Goal: Task Accomplishment & Management: Use online tool/utility

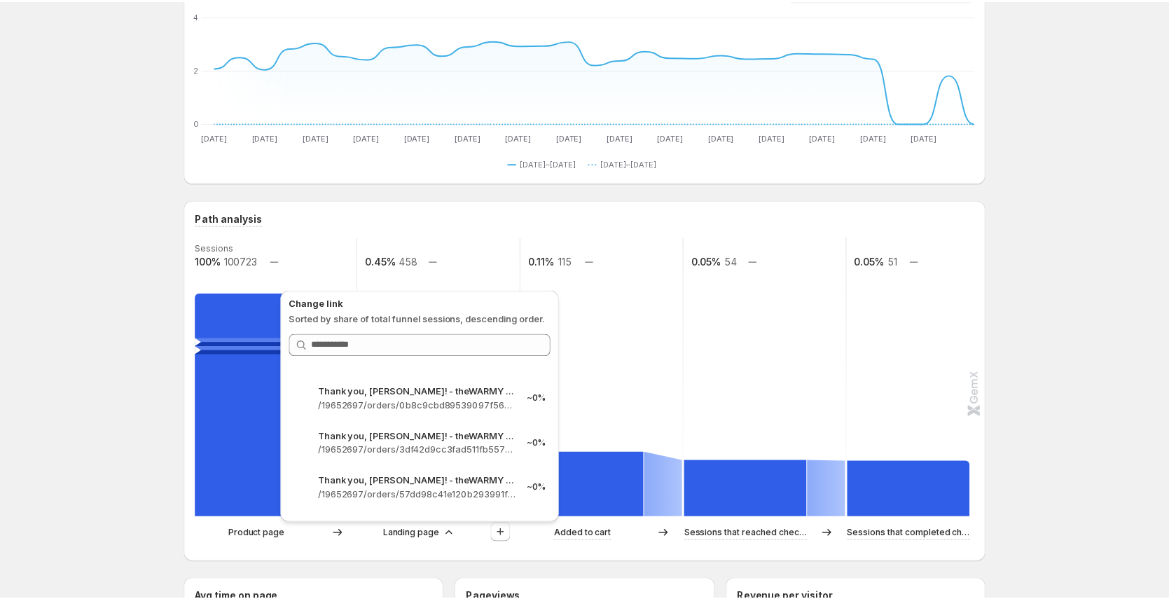
scroll to position [1163, 0]
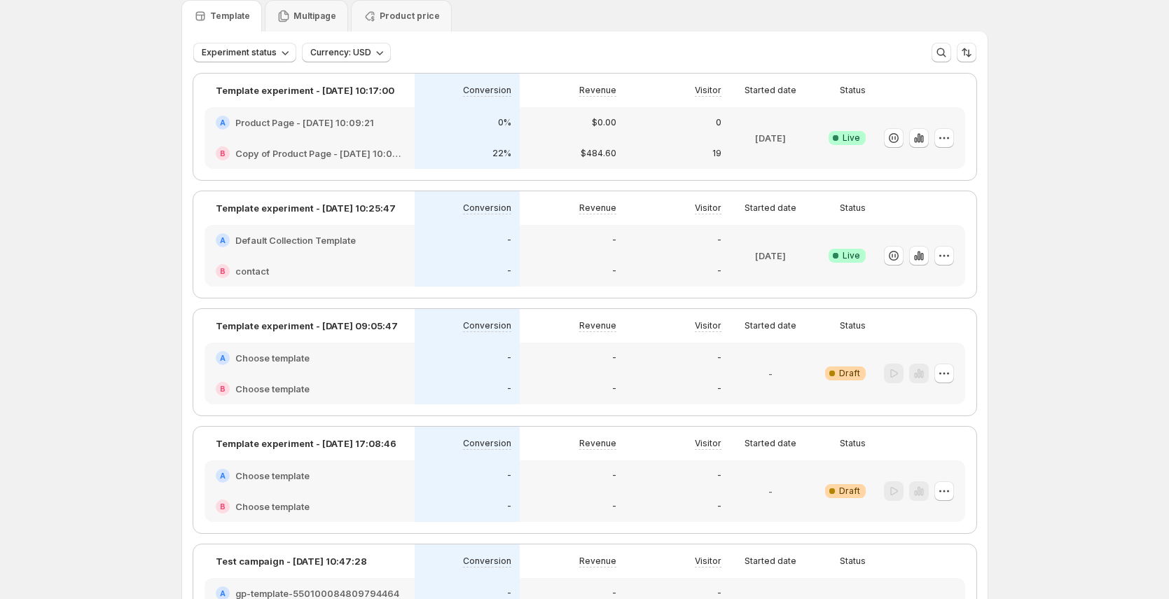
scroll to position [34, 0]
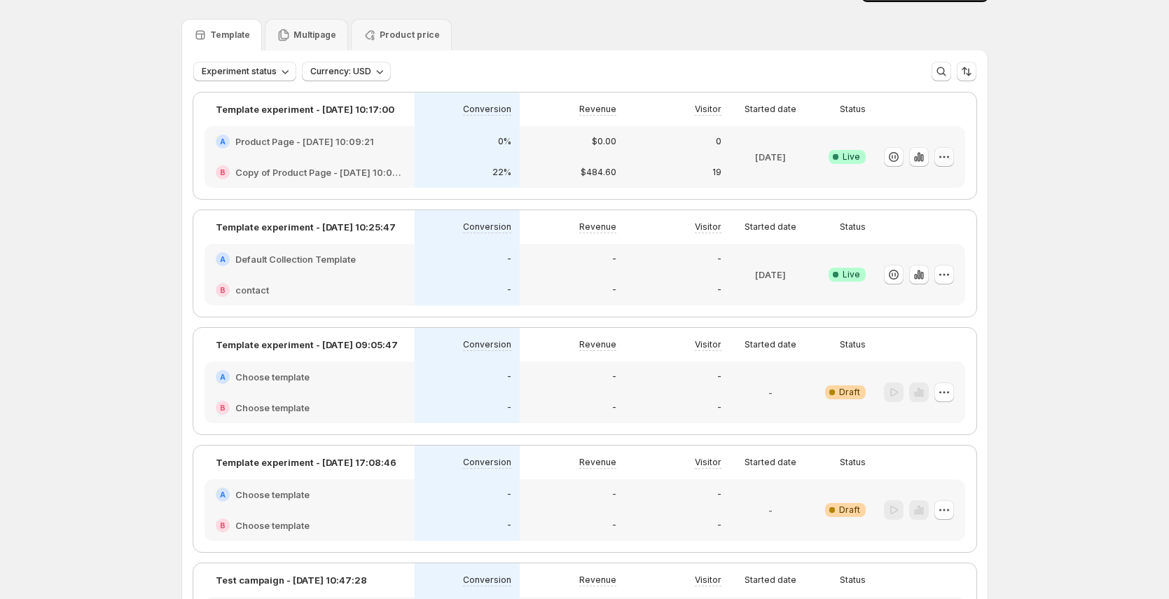
click at [948, 158] on icon "button" at bounding box center [944, 157] width 14 height 14
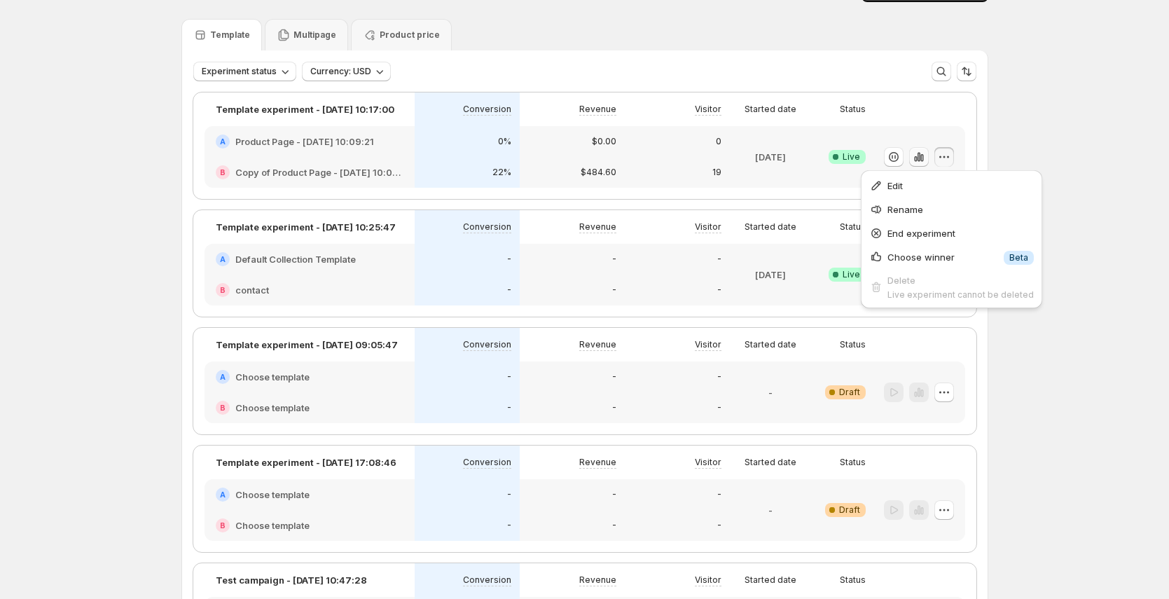
click at [923, 157] on icon "button" at bounding box center [921, 158] width 3 height 8
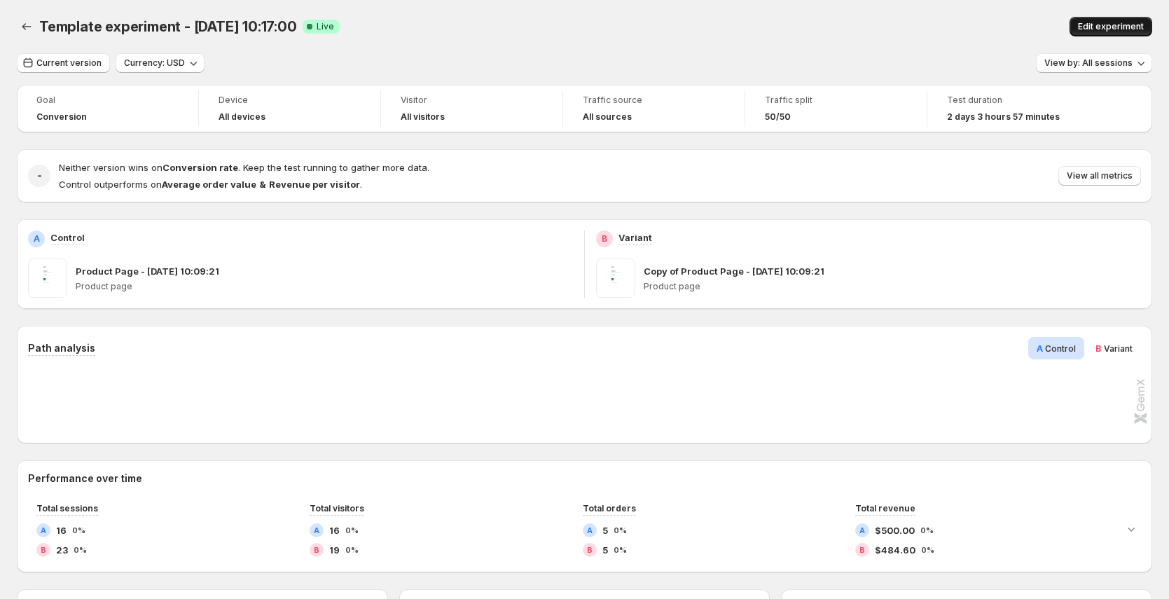
click at [1115, 24] on span "Edit experiment" at bounding box center [1111, 26] width 66 height 11
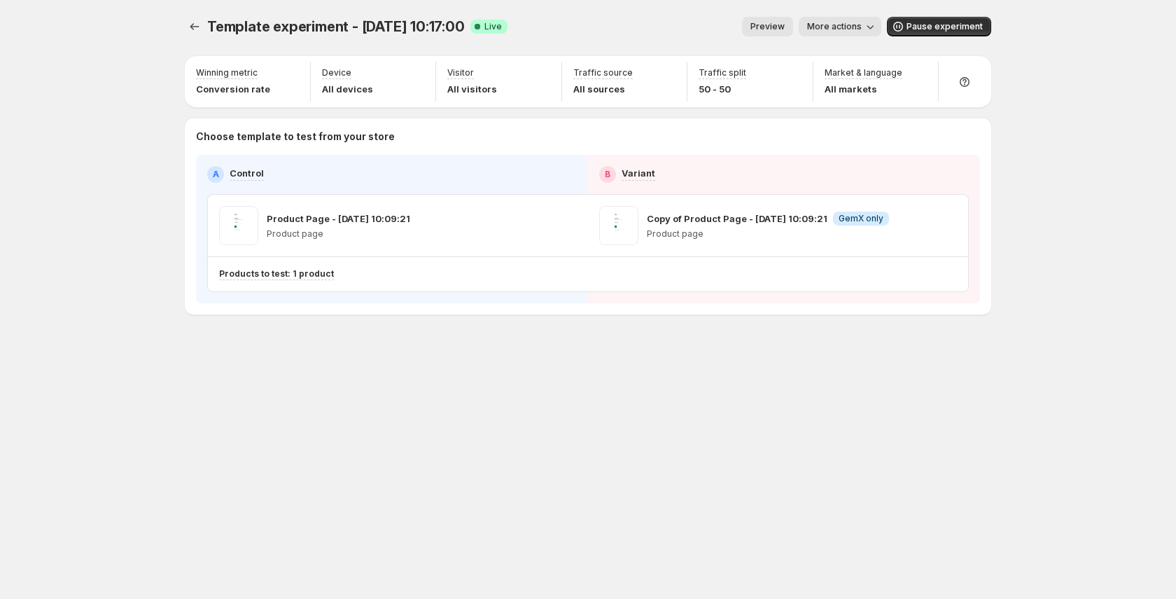
click at [771, 27] on span "Preview" at bounding box center [768, 26] width 34 height 11
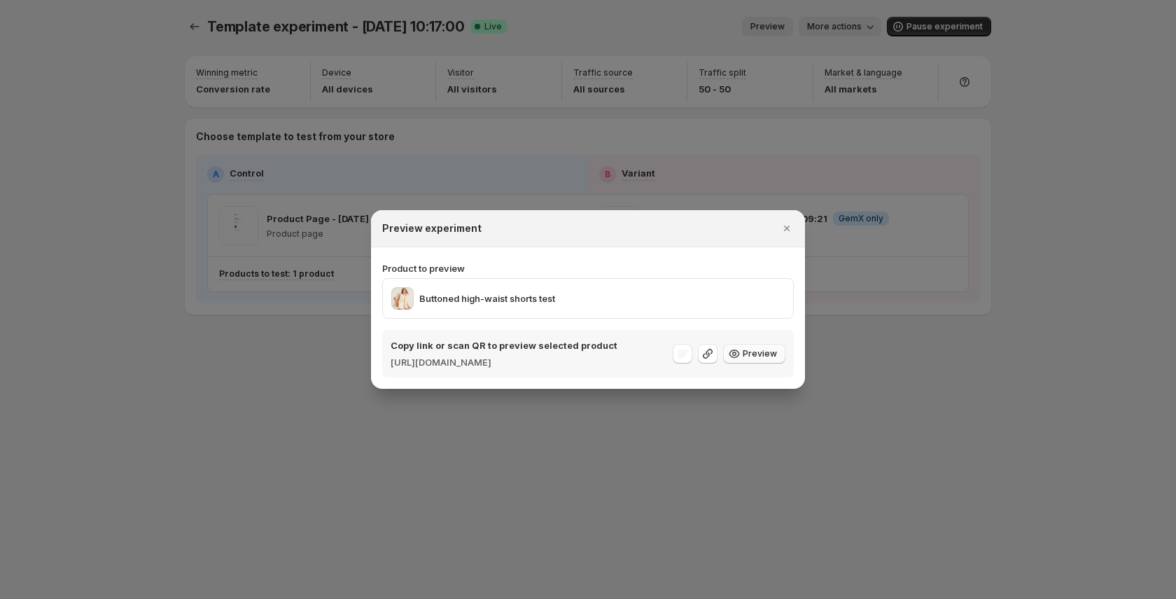
click at [762, 356] on span "Preview" at bounding box center [760, 353] width 34 height 11
click at [757, 356] on span "Preview" at bounding box center [760, 353] width 34 height 11
click at [790, 223] on icon "Close" at bounding box center [787, 228] width 14 height 14
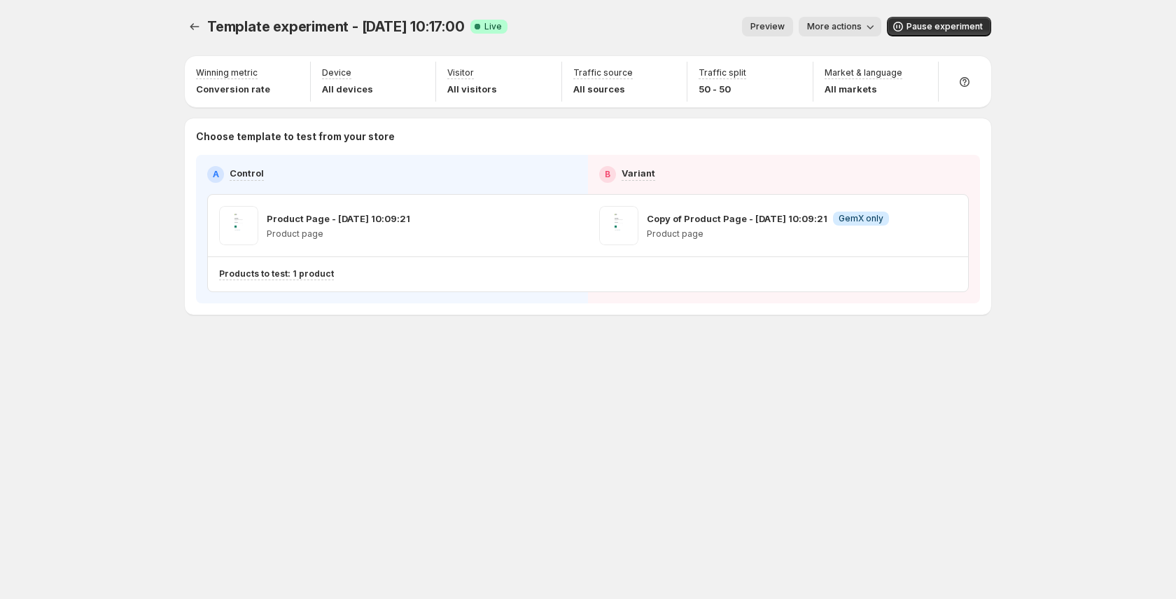
click at [775, 19] on button "Preview" at bounding box center [767, 27] width 51 height 20
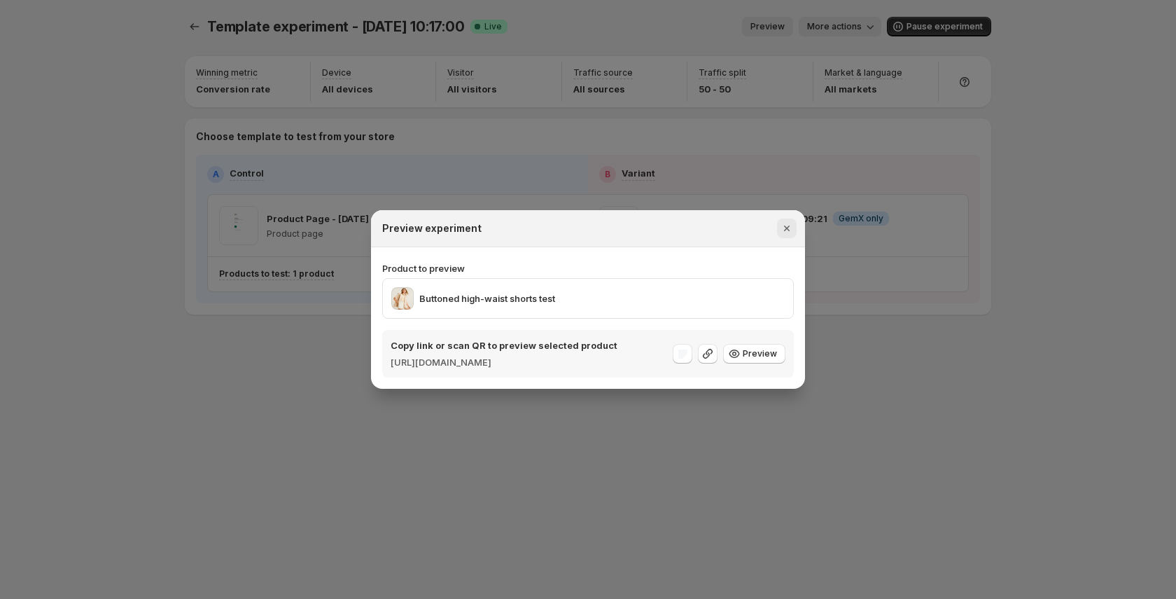
click at [790, 221] on icon "Close" at bounding box center [787, 228] width 14 height 14
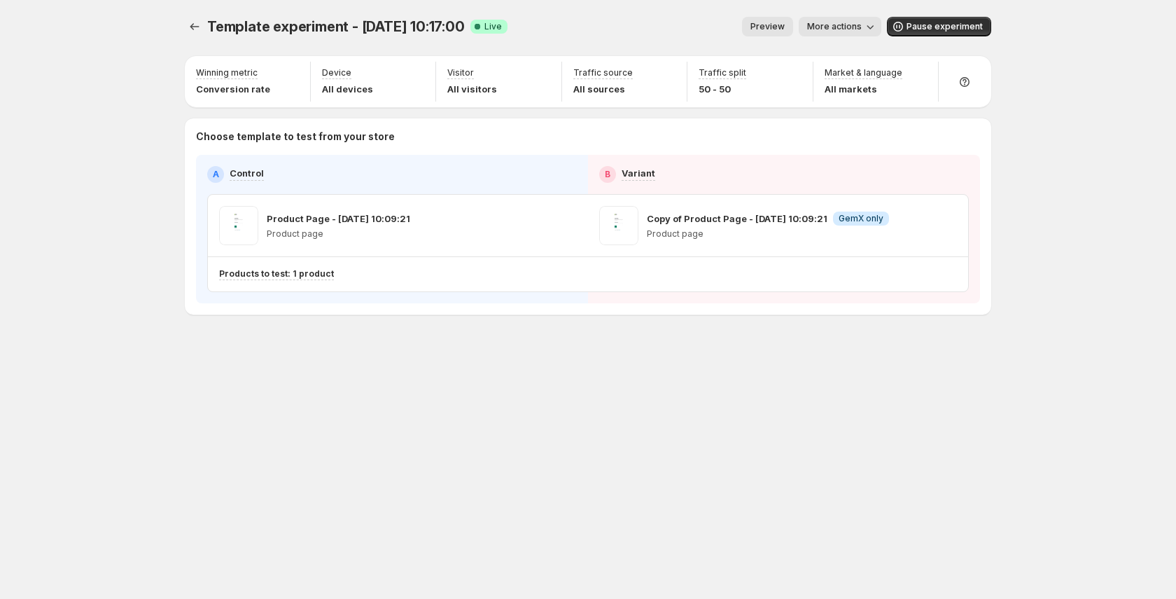
click at [785, 27] on span "Preview" at bounding box center [768, 26] width 34 height 11
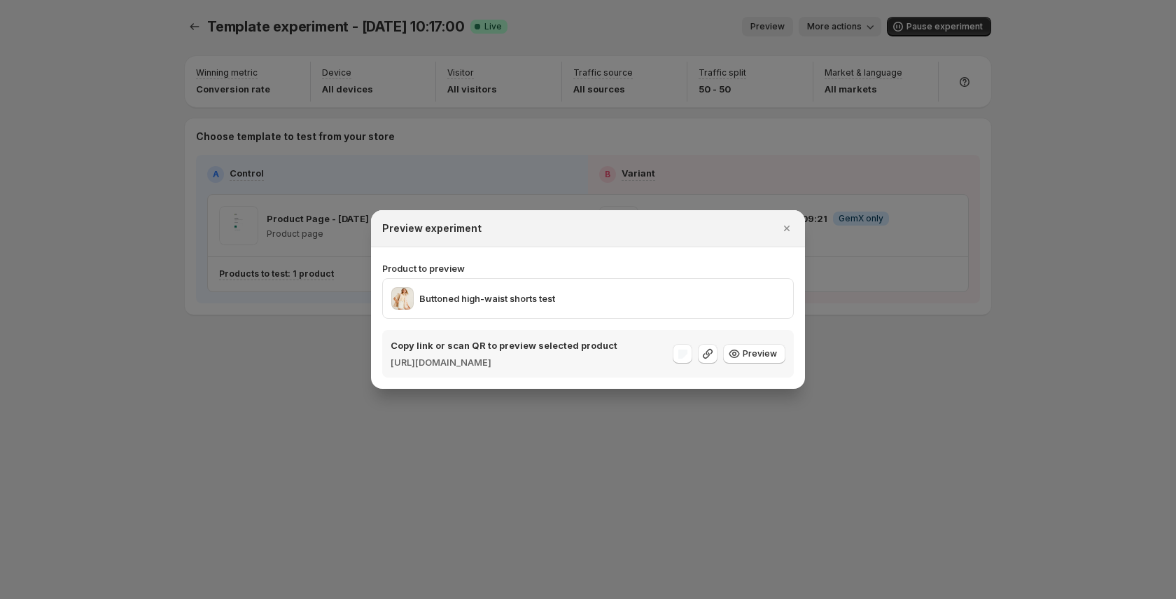
click at [843, 31] on div at bounding box center [588, 299] width 1176 height 599
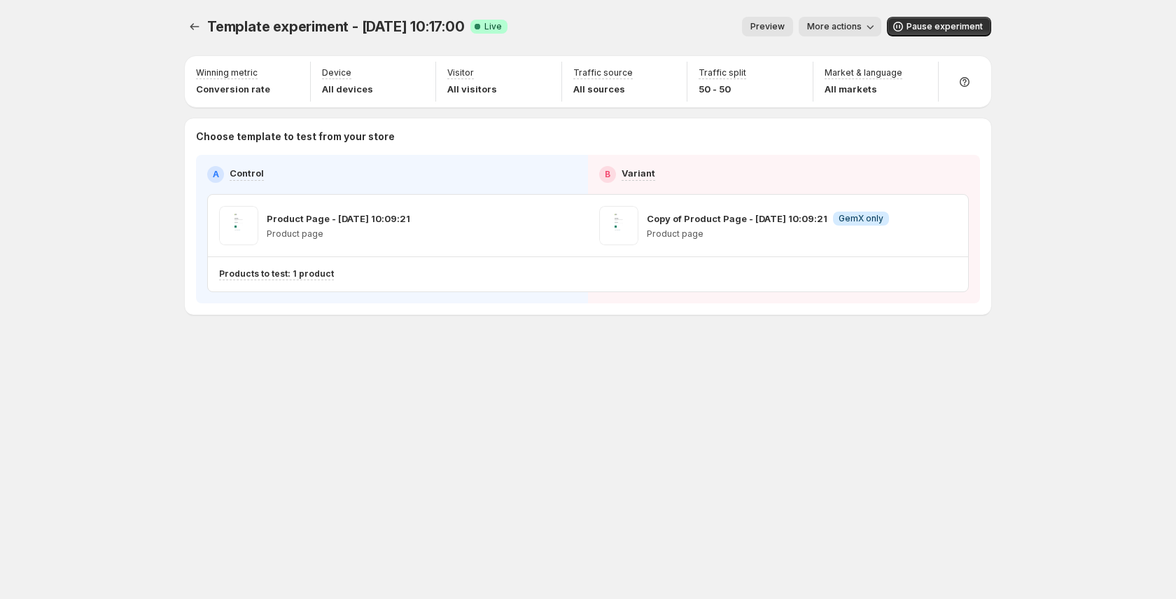
click at [854, 27] on span "More actions" at bounding box center [834, 26] width 55 height 11
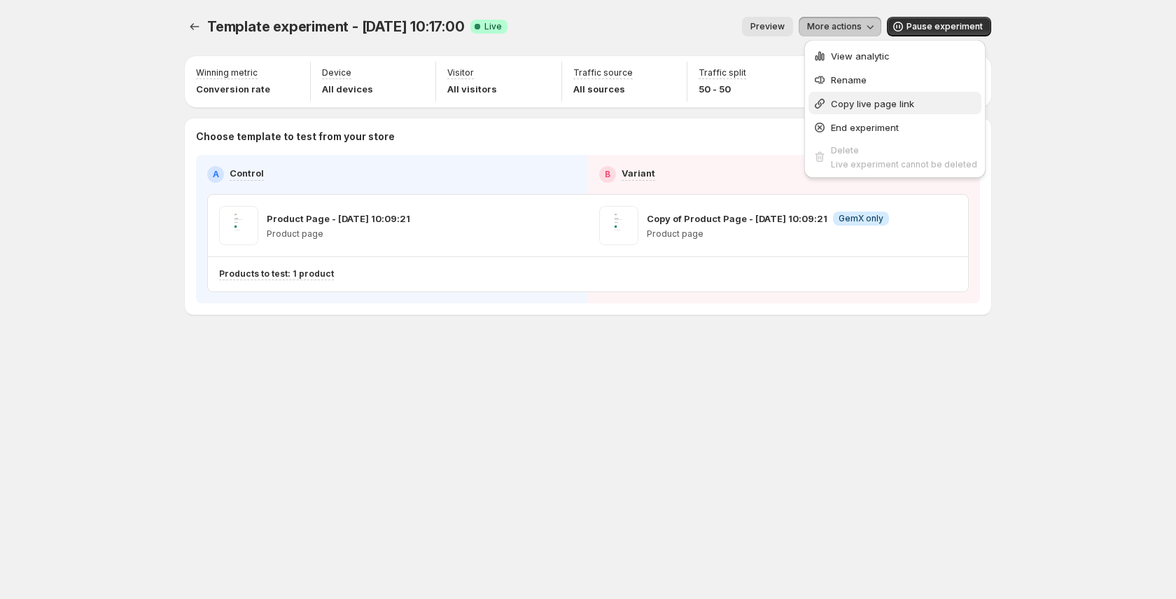
click at [890, 103] on span "Copy live page link" at bounding box center [872, 103] width 83 height 11
